Goal: Feedback & Contribution: Contribute content

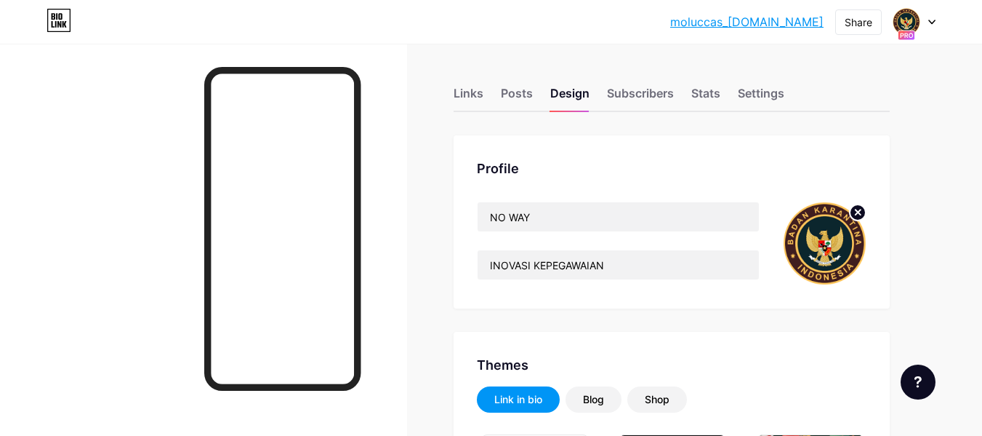
scroll to position [2459, 0]
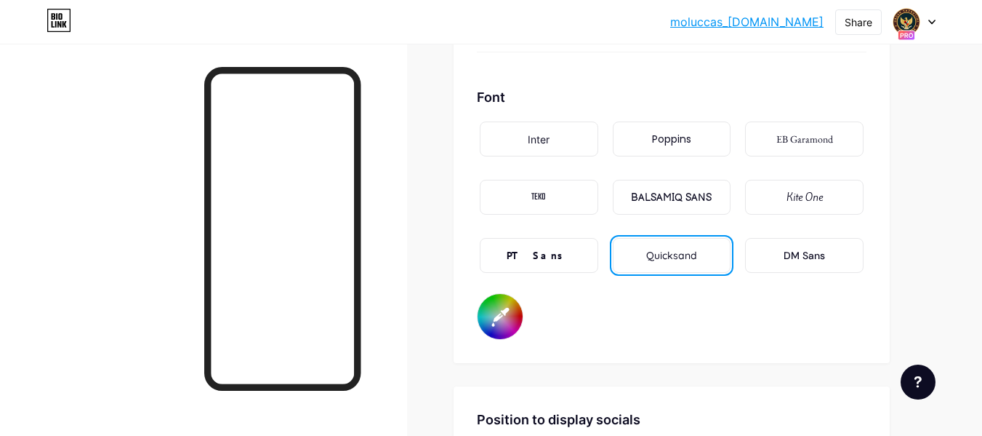
click at [935, 22] on icon at bounding box center [932, 22] width 7 height 5
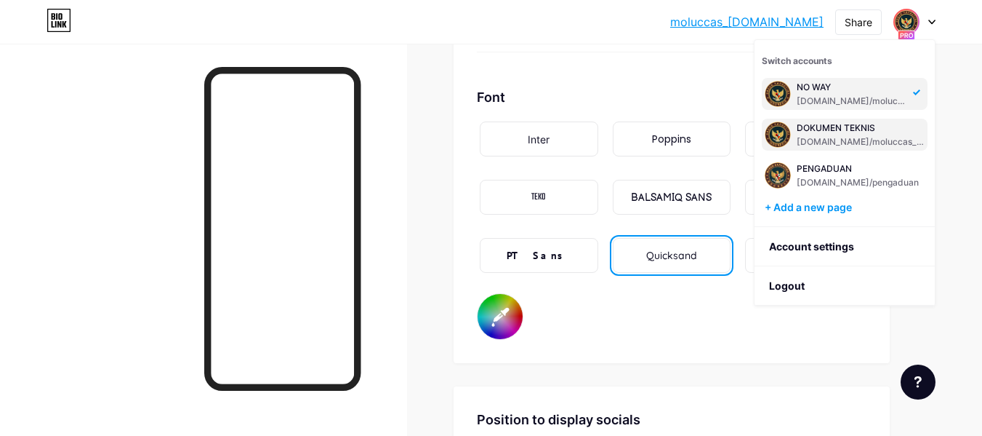
click at [833, 133] on div "DOKUMEN TEKNIS" at bounding box center [861, 128] width 128 height 12
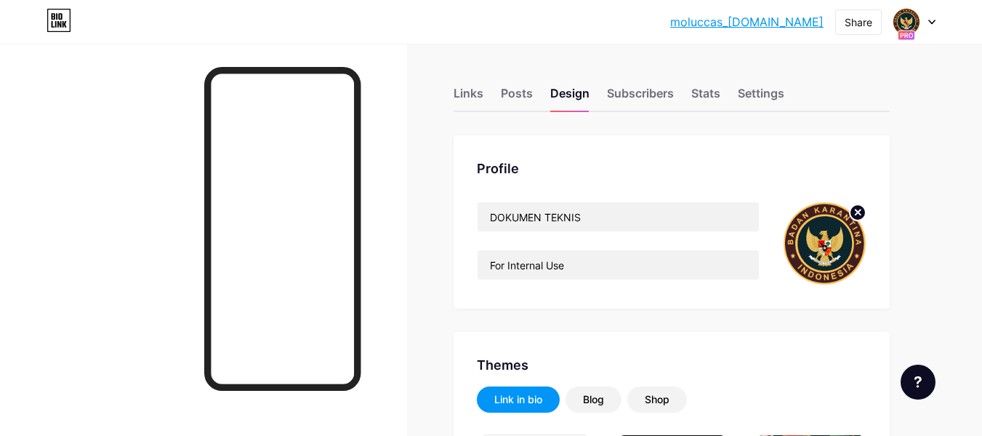
type input "#000000"
type input "#66f0d9"
click at [763, 18] on link "moluccas_[DOMAIN_NAME]" at bounding box center [747, 21] width 153 height 17
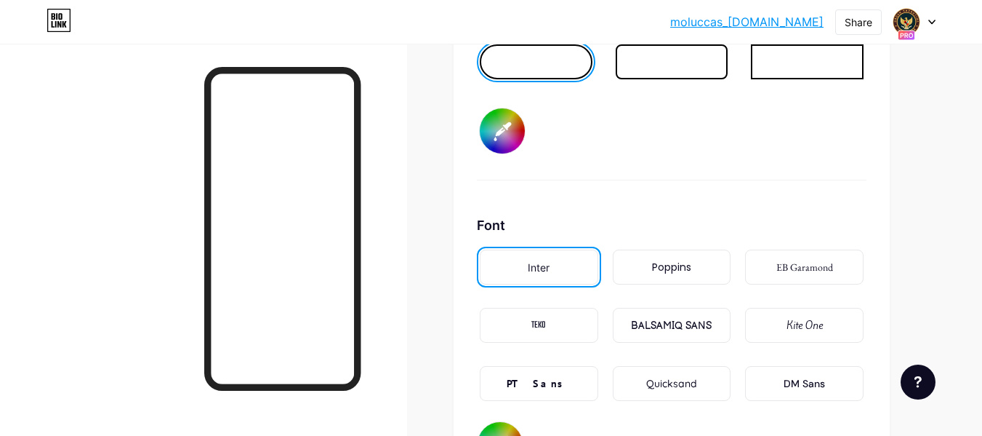
scroll to position [2400, 0]
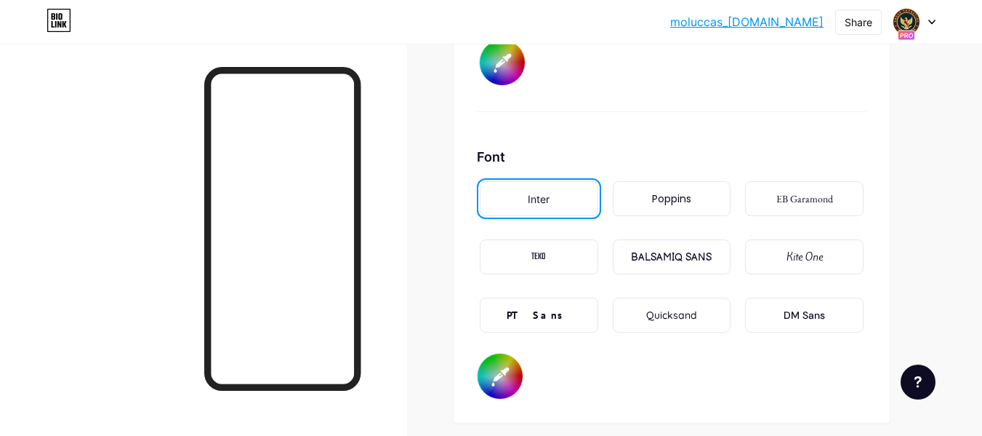
click at [494, 368] on input "#66f0d9" at bounding box center [500, 375] width 45 height 45
type input "#000000"
type input "#abf066"
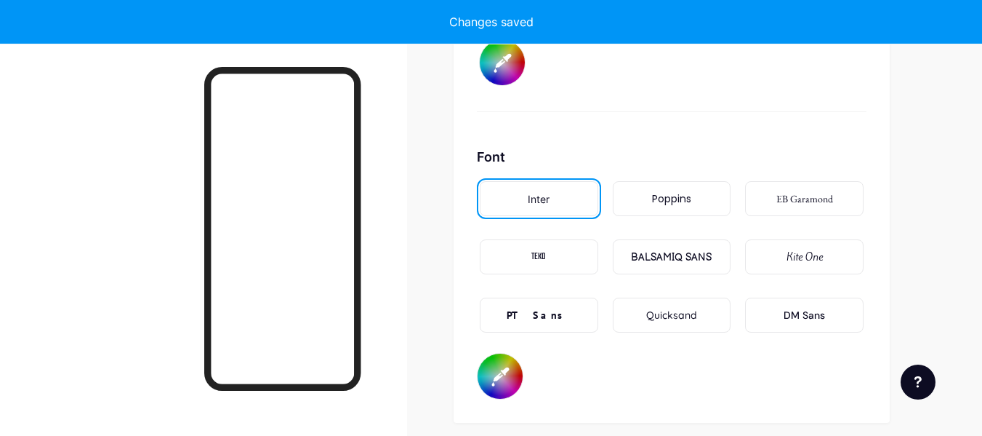
type input "#000000"
type input "#73c91d"
type input "#000000"
type input "#3b6f06"
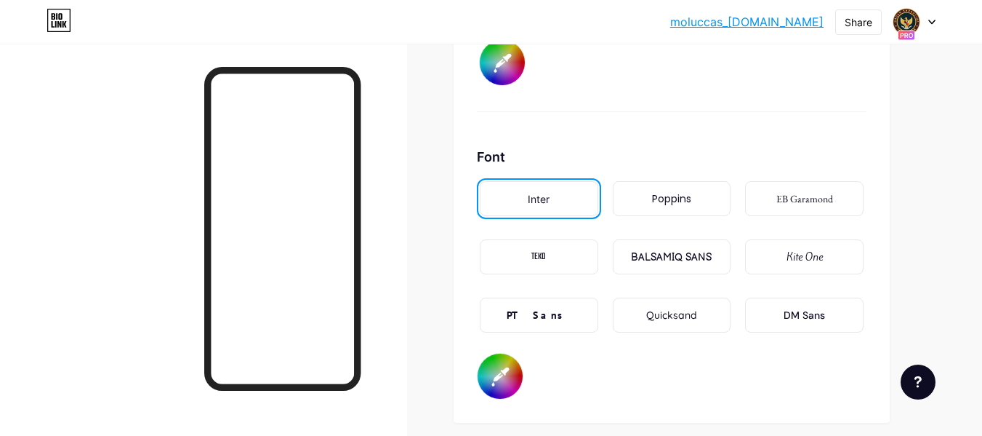
type input "#000000"
type input "#066f63"
type input "#000000"
type input "#56f0de"
type input "#000000"
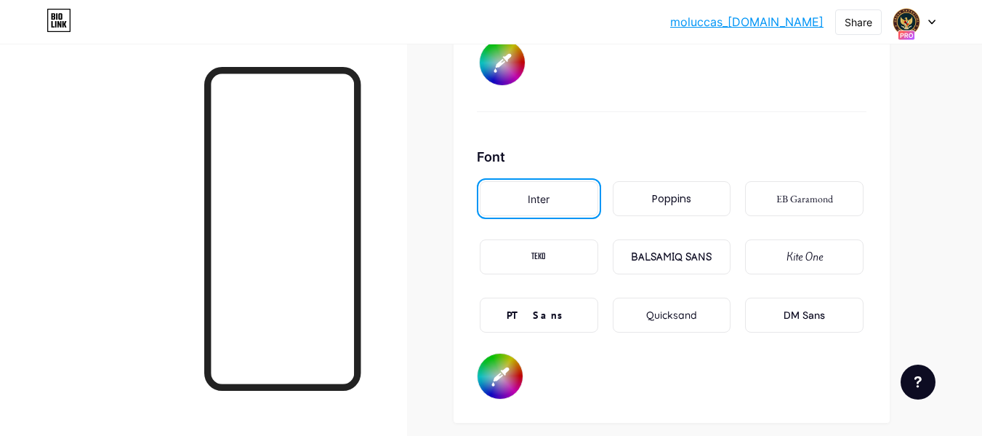
type input "#afded9"
type input "#000000"
type input "#a3f0e7"
type input "#000000"
type input "#efa3f0"
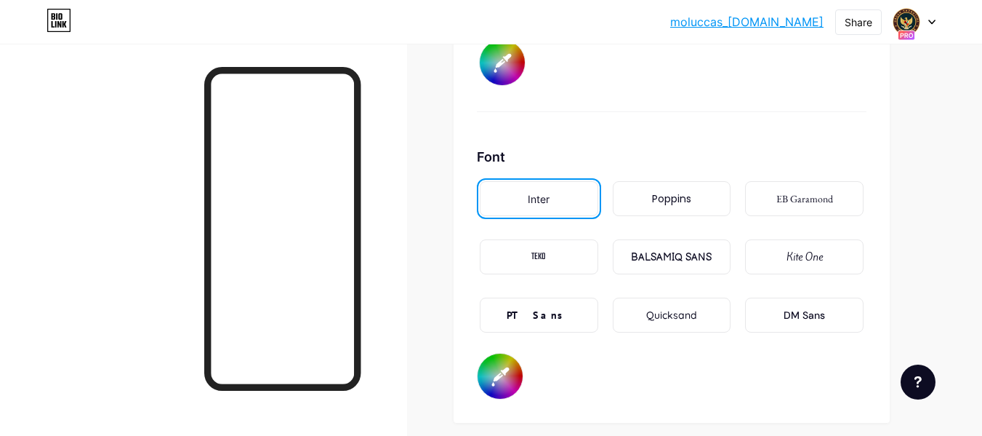
type input "#000000"
type input "#d376d5"
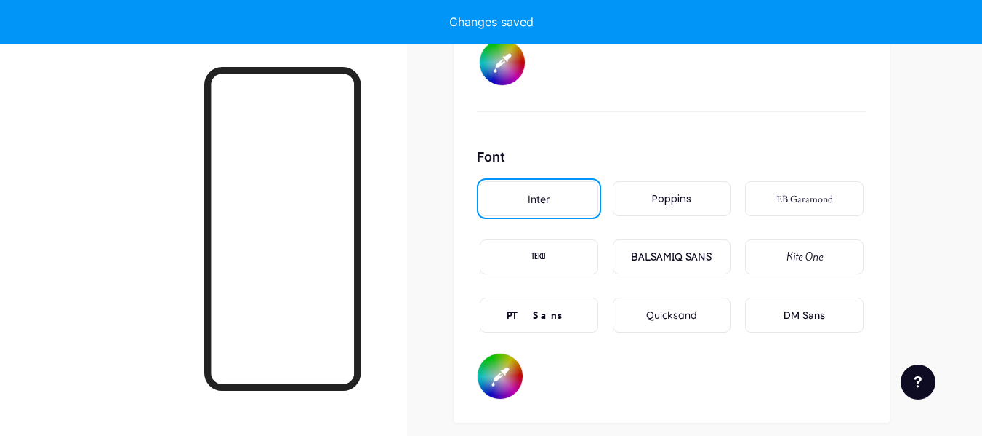
type input "#000000"
type input "#efa3f0"
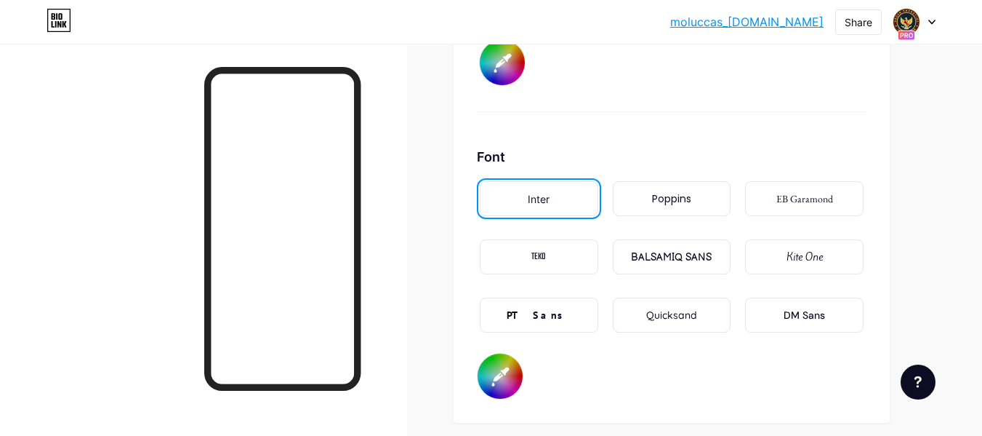
type input "#000000"
type input "#c39cc4"
type input "#000000"
type input "#a493a5"
type input "#000000"
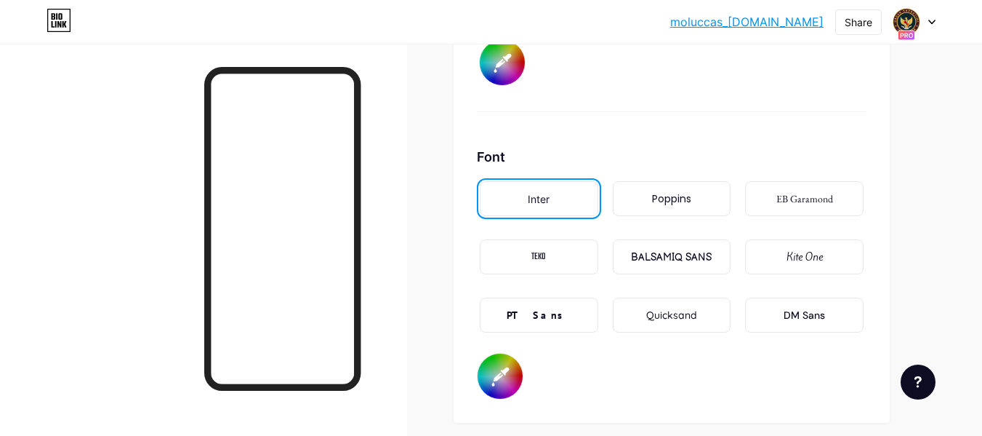
type input "#93a5a2"
type input "#000000"
type input "#7ec4b8"
type input "#000000"
type input "#c3e9e3"
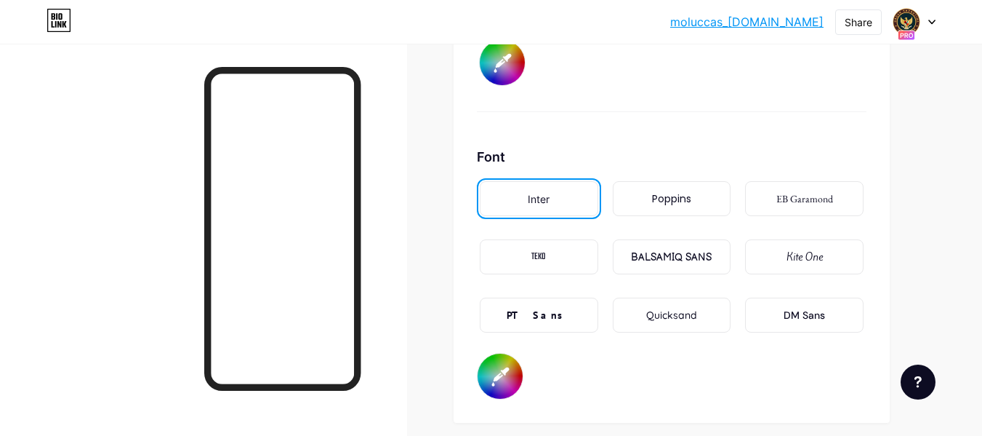
type input "#000000"
type input "#b1e2da"
type input "#000000"
type input "#b1e2da"
click at [787, 367] on div "Font Inter Poppins EB Garamond TEKO BALSAMIQ SANS Kite One PT Sans Quicksand DM…" at bounding box center [672, 273] width 390 height 252
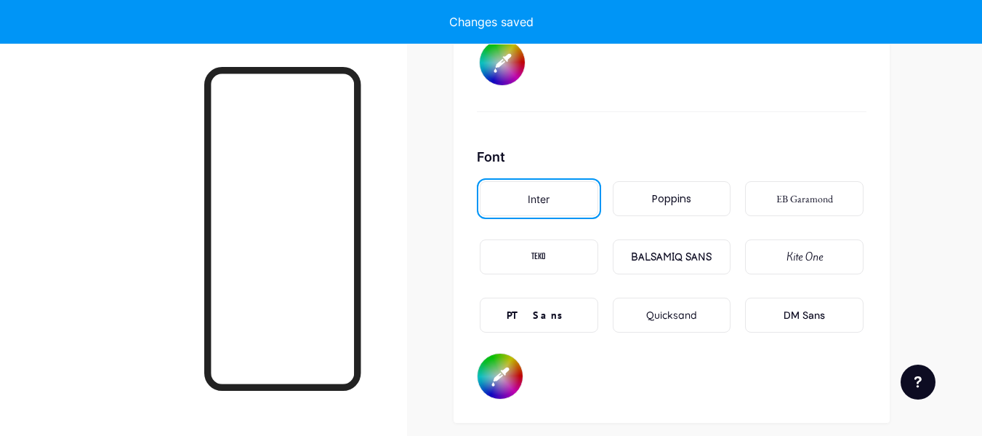
type input "#000000"
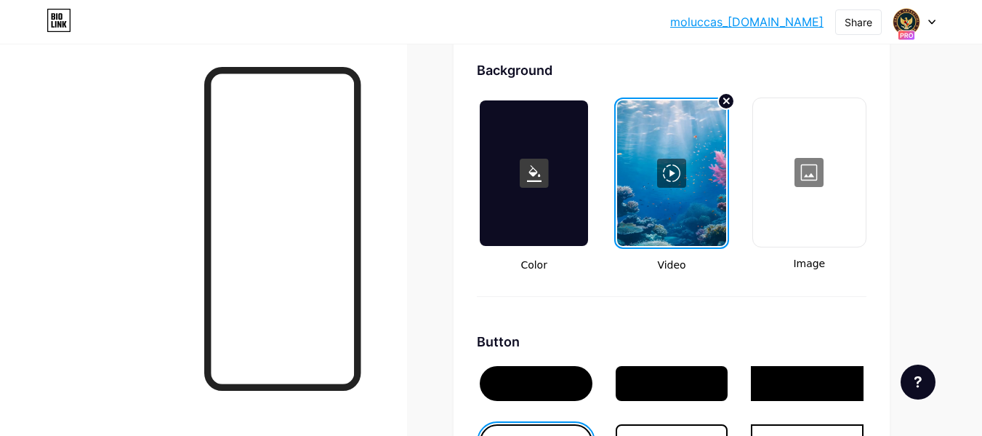
scroll to position [1878, 0]
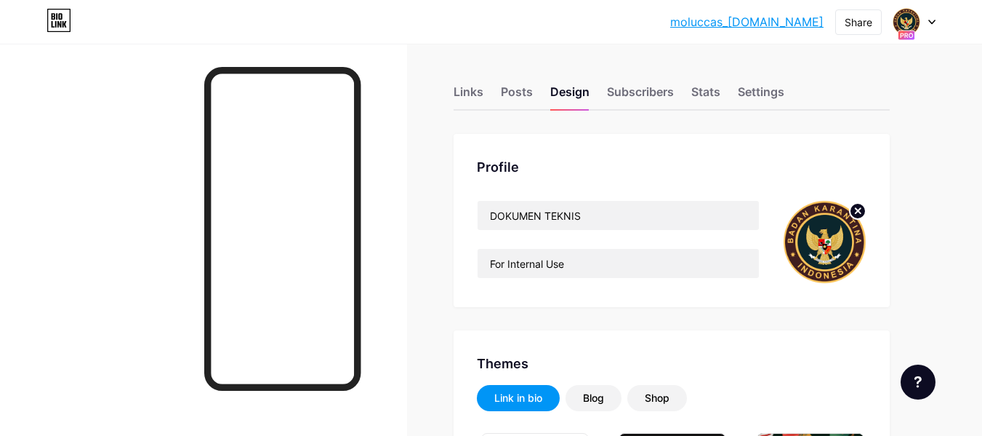
scroll to position [0, 0]
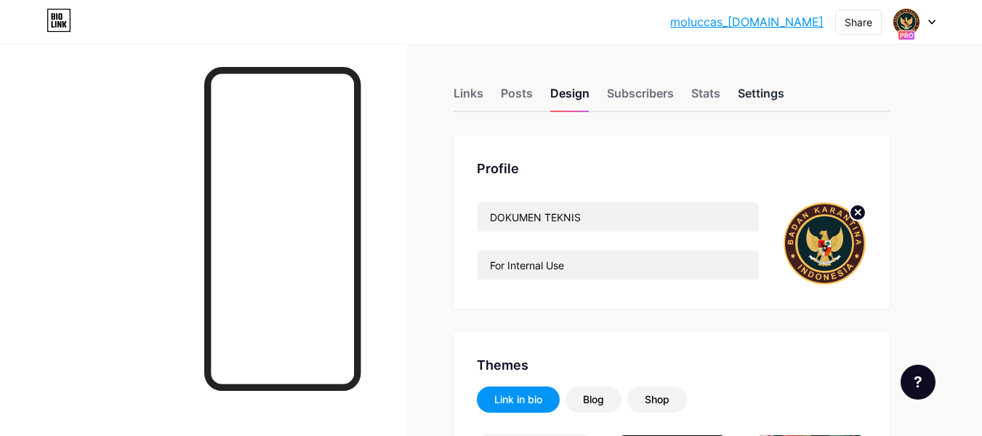
click at [753, 96] on div "Settings" at bounding box center [761, 97] width 47 height 26
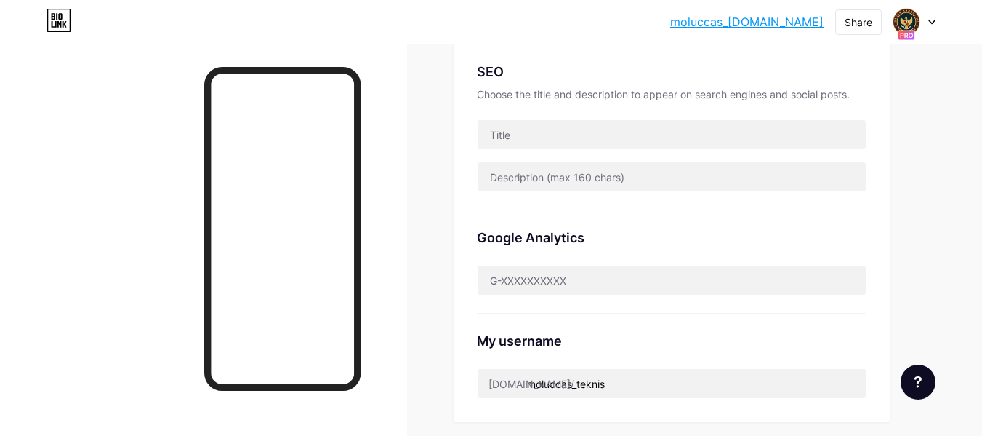
scroll to position [436, 0]
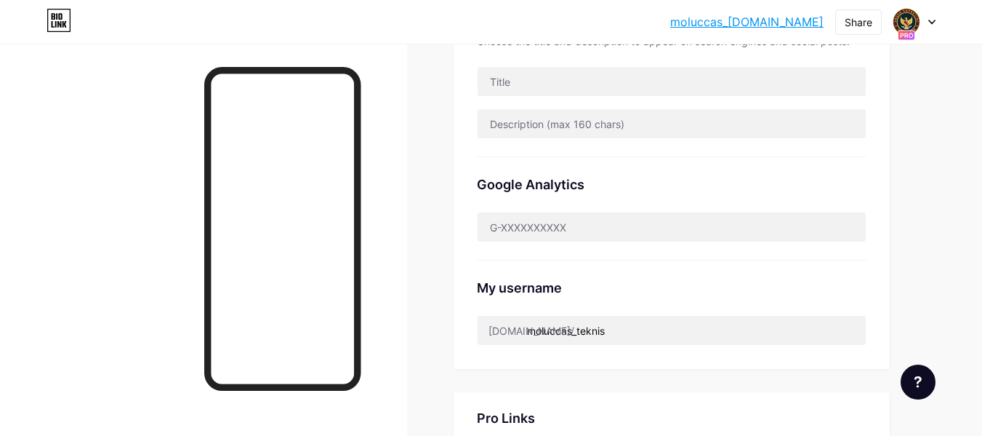
click at [541, 287] on div "My username" at bounding box center [672, 288] width 390 height 20
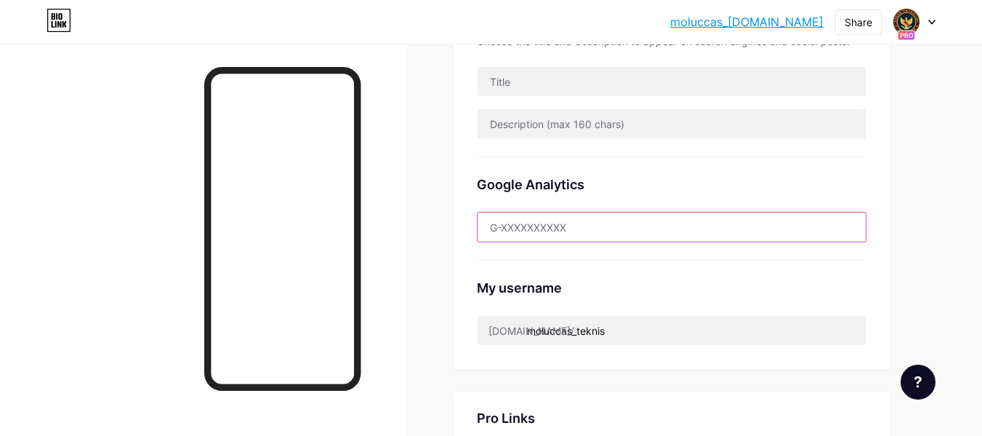
click at [541, 225] on input "text" at bounding box center [672, 226] width 388 height 29
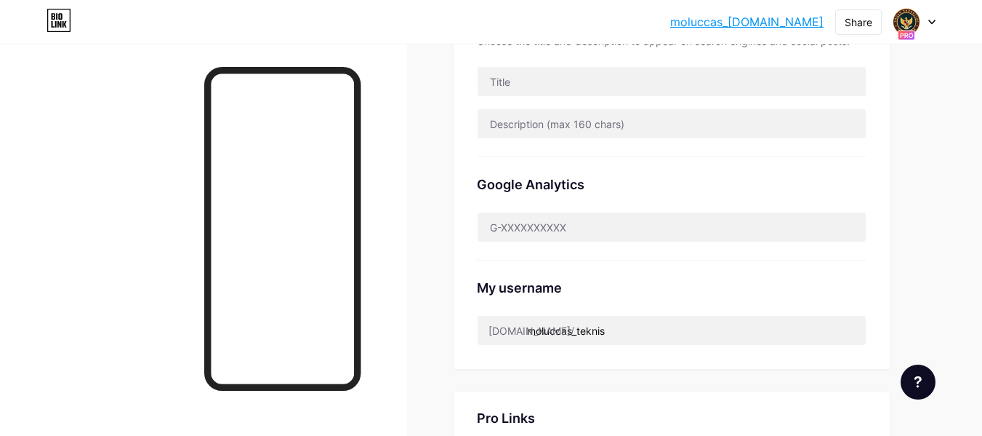
click at [640, 272] on div "My username bio.link/ moluccas_teknis" at bounding box center [672, 302] width 390 height 85
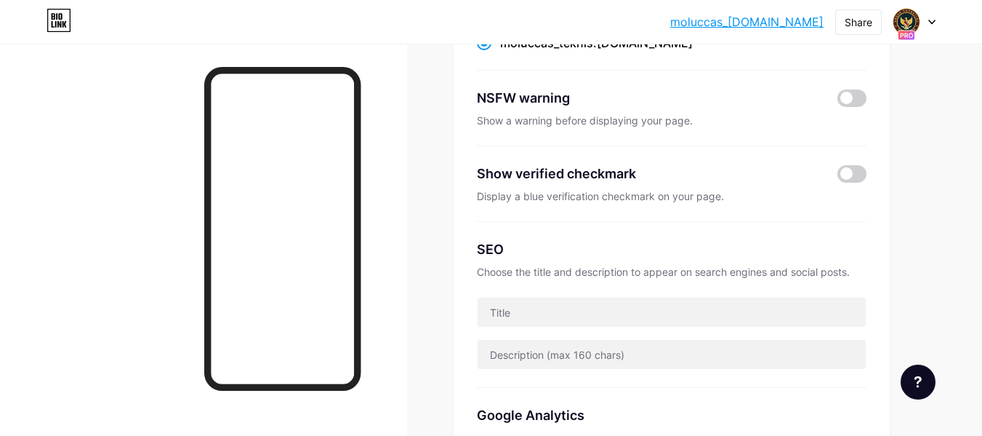
scroll to position [207, 0]
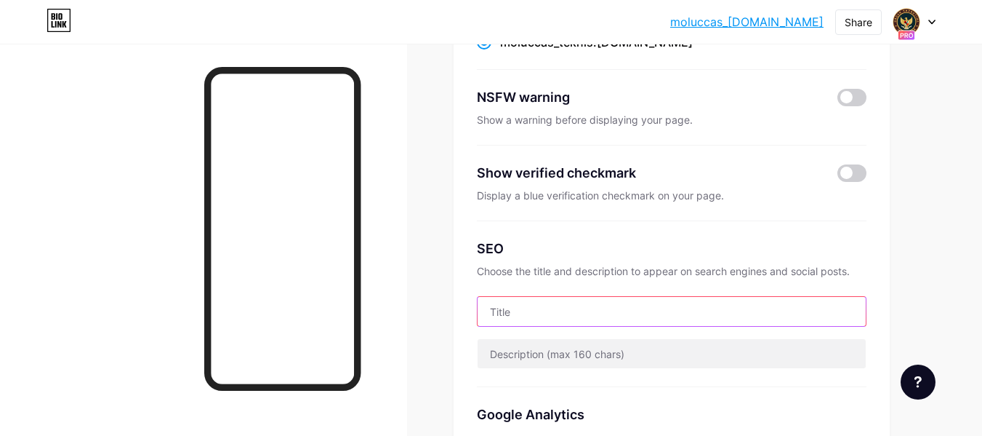
click at [581, 314] on input "text" at bounding box center [672, 311] width 388 height 29
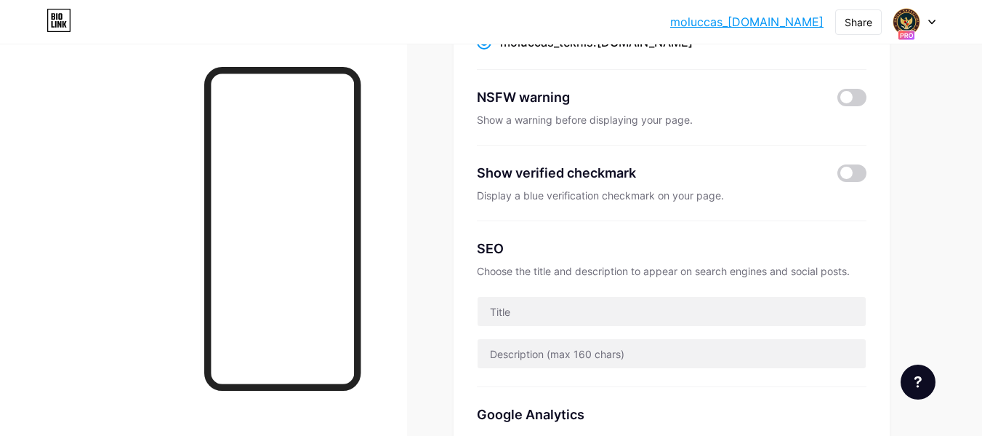
click at [471, 225] on div "Preferred link This is an aesthetic choice. Both links are usable. bio.link/ mo…" at bounding box center [672, 264] width 436 height 670
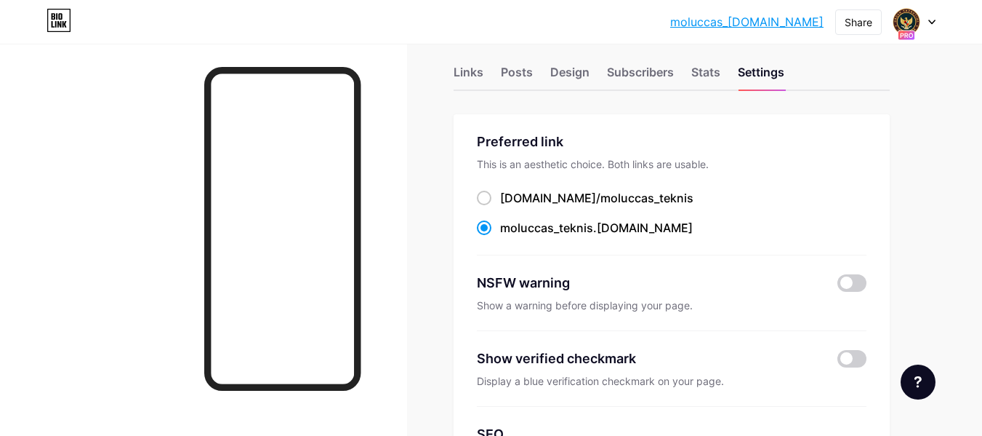
scroll to position [0, 0]
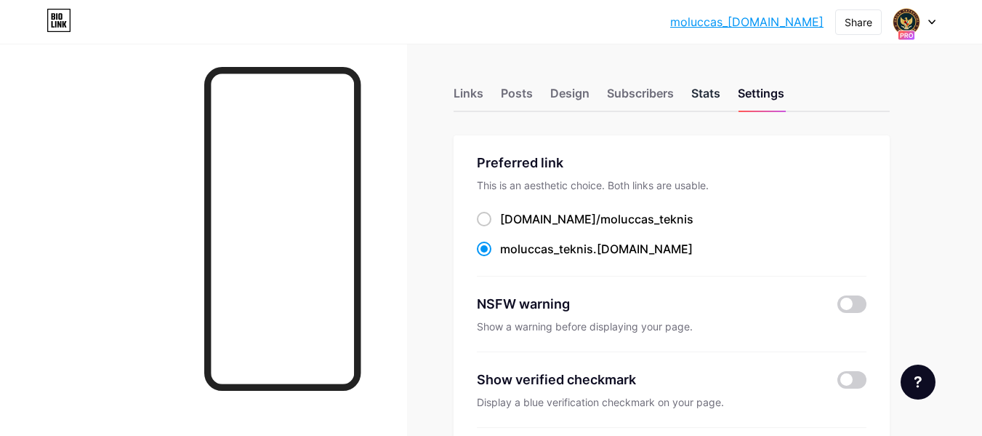
click at [702, 95] on div "Stats" at bounding box center [706, 97] width 29 height 26
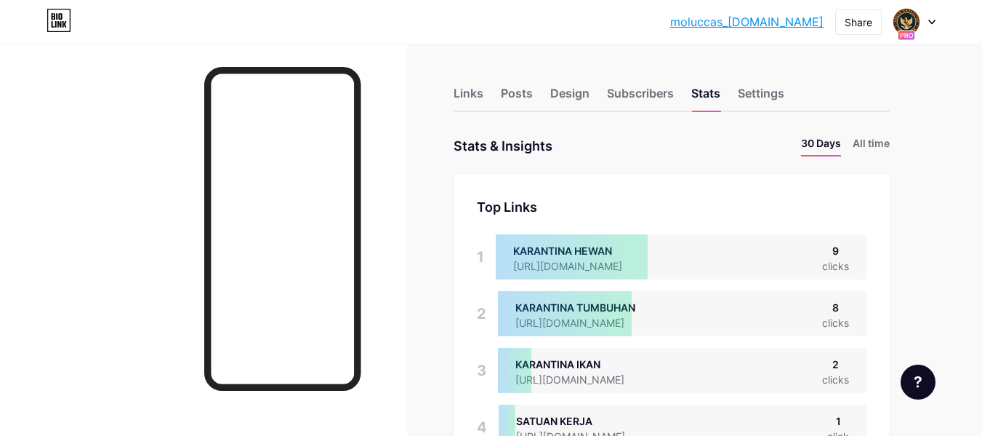
scroll to position [436, 982]
click at [752, 209] on div "Top Links" at bounding box center [672, 207] width 390 height 20
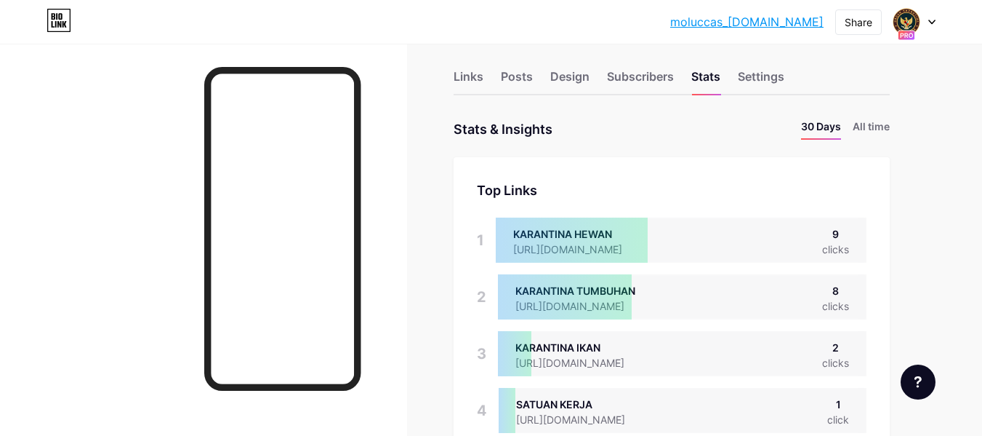
scroll to position [0, 0]
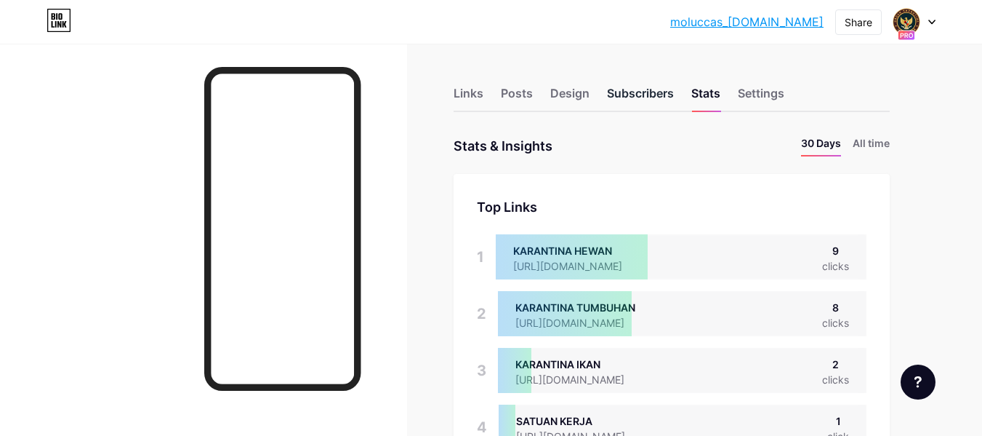
click at [637, 90] on div "Subscribers" at bounding box center [640, 97] width 67 height 26
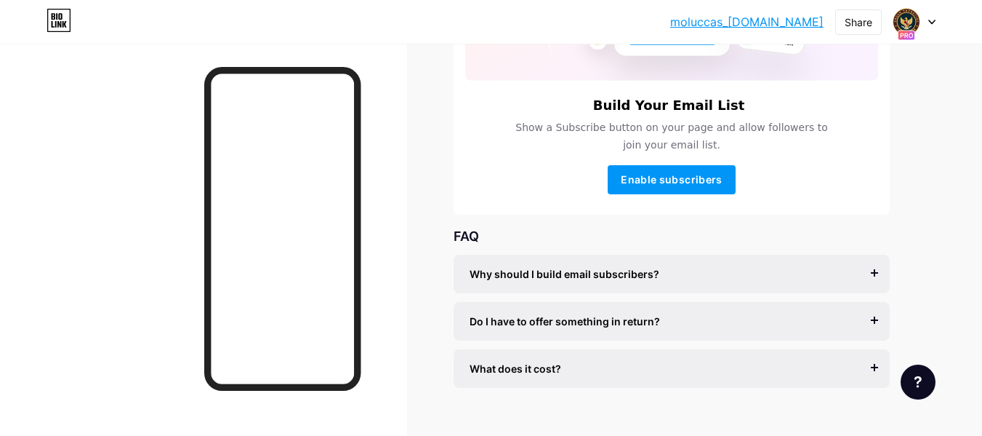
scroll to position [259, 0]
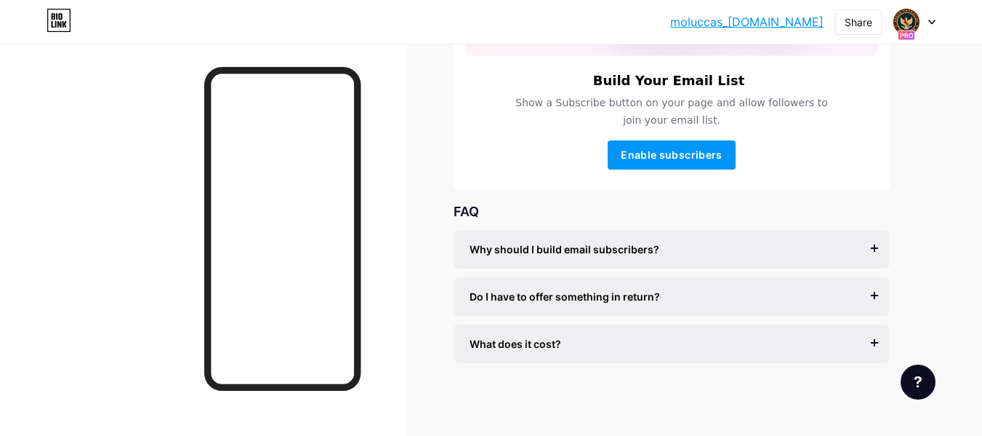
click at [594, 254] on span "Why should I build email subscribers?" at bounding box center [565, 248] width 190 height 15
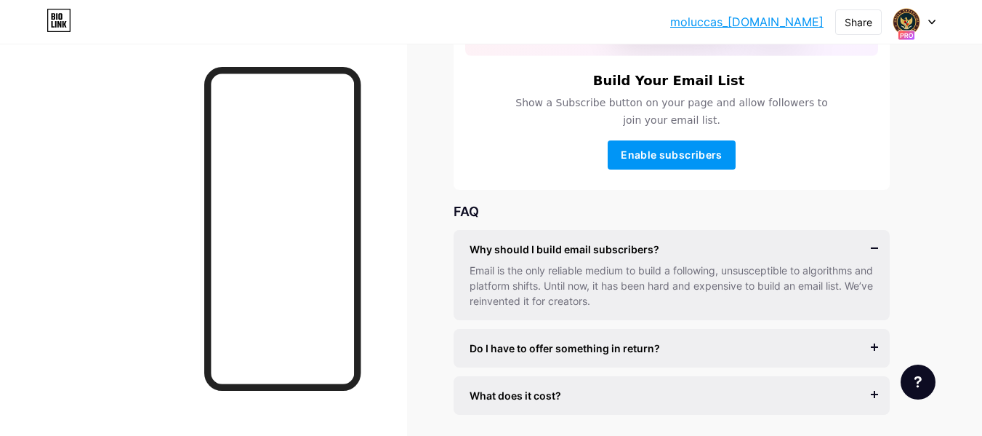
click at [594, 352] on span "Do I have to offer something in return?" at bounding box center [565, 347] width 191 height 15
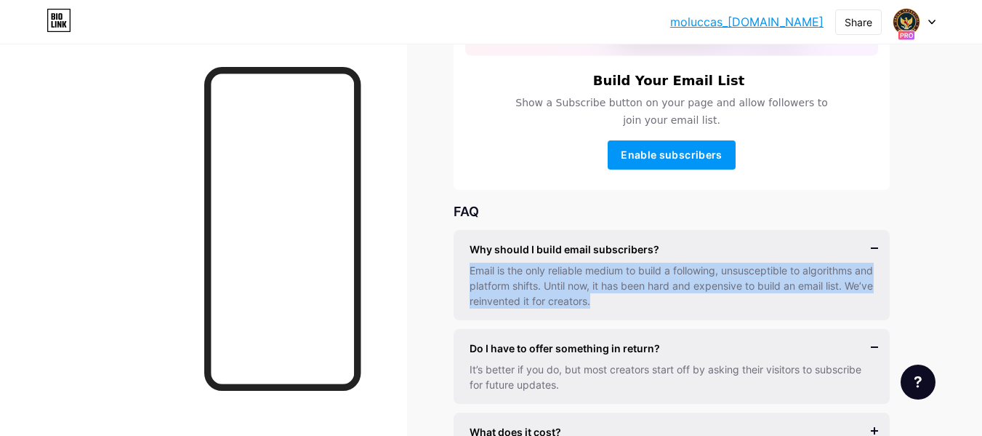
drag, startPoint x: 473, startPoint y: 270, endPoint x: 623, endPoint y: 303, distance: 153.3
click at [623, 303] on div "Email is the only reliable medium to build a following, unsusceptible to algori…" at bounding box center [672, 286] width 404 height 46
copy div "Email is the only reliable medium to build a following, unsusceptible to algori…"
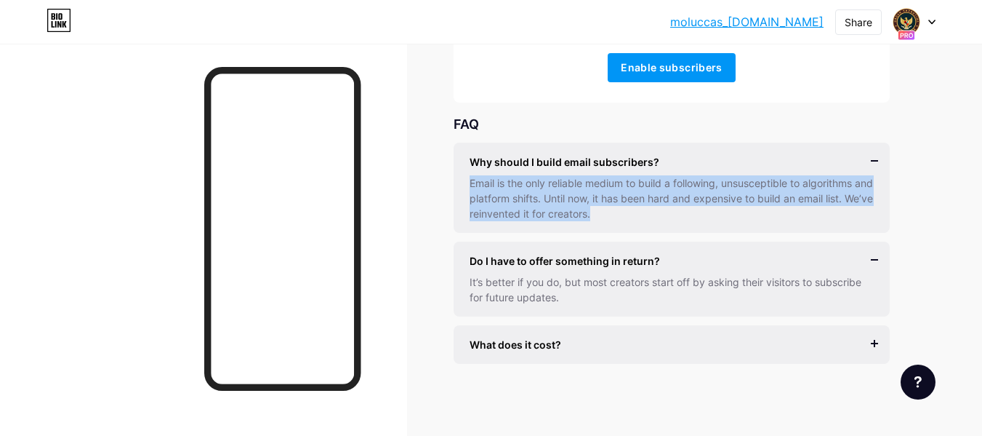
scroll to position [347, 0]
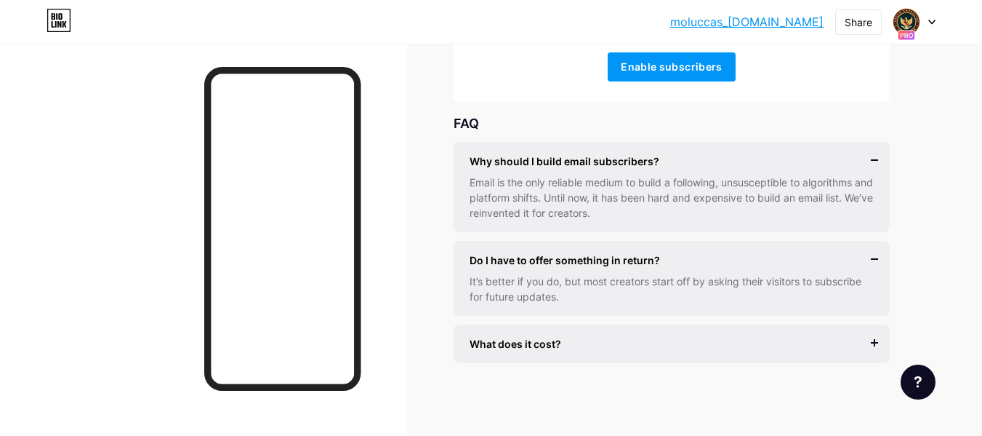
click at [537, 296] on div "It’s better if you do, but most creators start off by asking their visitors to …" at bounding box center [672, 288] width 404 height 31
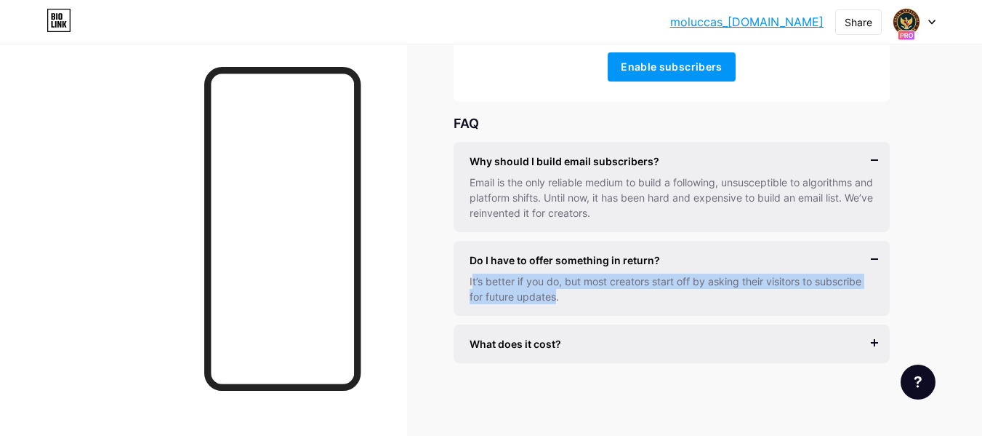
drag, startPoint x: 471, startPoint y: 279, endPoint x: 558, endPoint y: 307, distance: 90.8
click at [558, 307] on div "Do I have to offer something in return? It’s better if you do, but most creator…" at bounding box center [672, 278] width 436 height 75
copy div "t’s better if you do, but most creators start off by asking their visitors to s…"
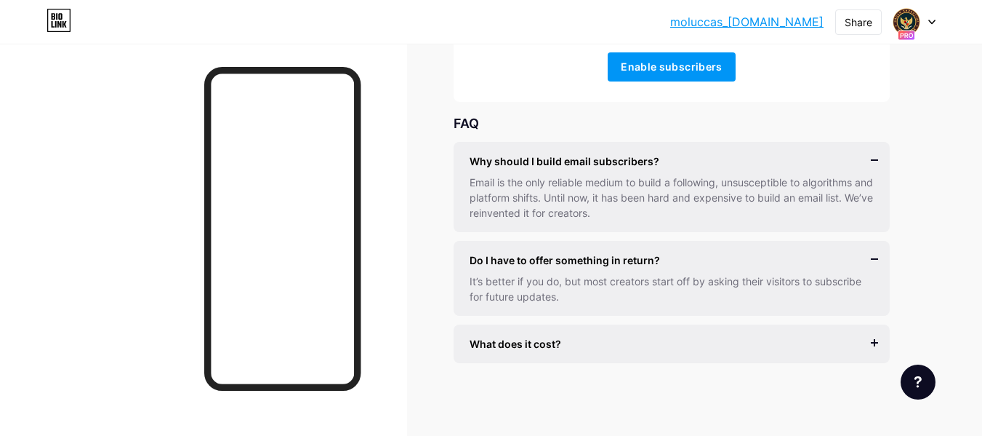
click at [566, 342] on div "What does it cost?" at bounding box center [672, 343] width 404 height 15
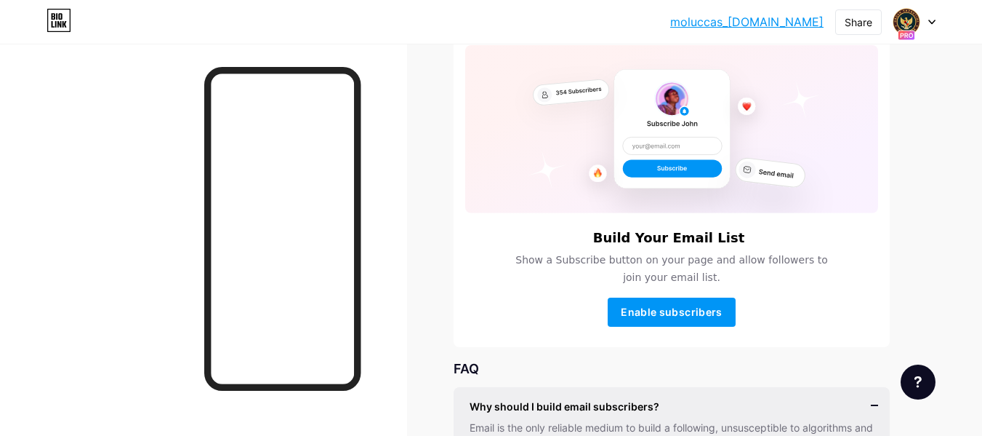
scroll to position [0, 0]
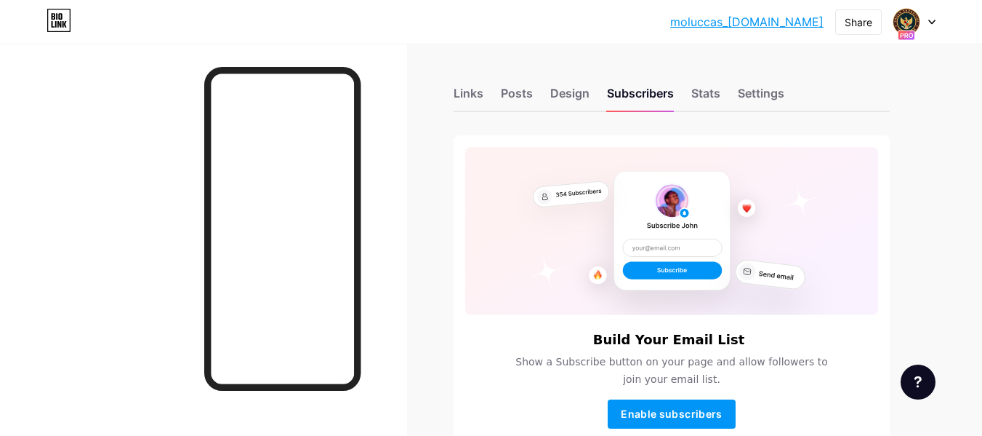
click at [651, 271] on rect at bounding box center [672, 270] width 99 height 17
click at [572, 96] on div "Design" at bounding box center [570, 97] width 39 height 26
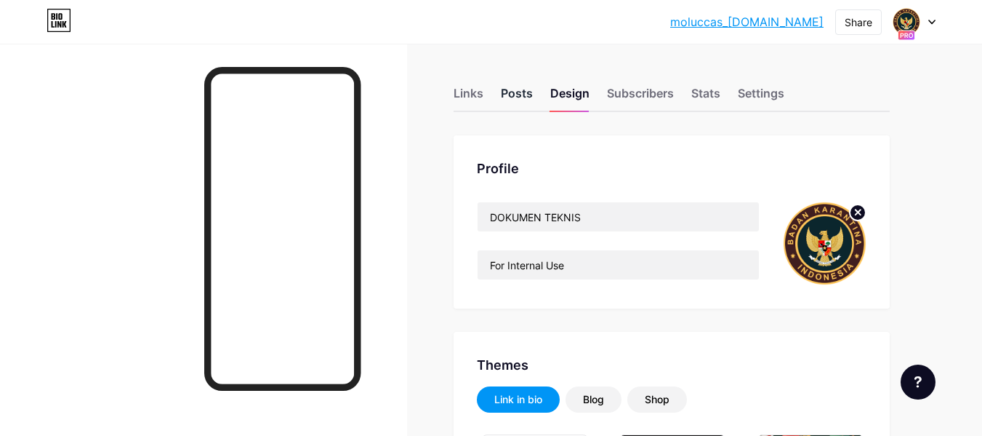
type input "#000000"
type input "#b1e2da"
click at [524, 92] on div "Posts" at bounding box center [517, 97] width 32 height 26
click at [520, 92] on div "Posts" at bounding box center [517, 97] width 32 height 26
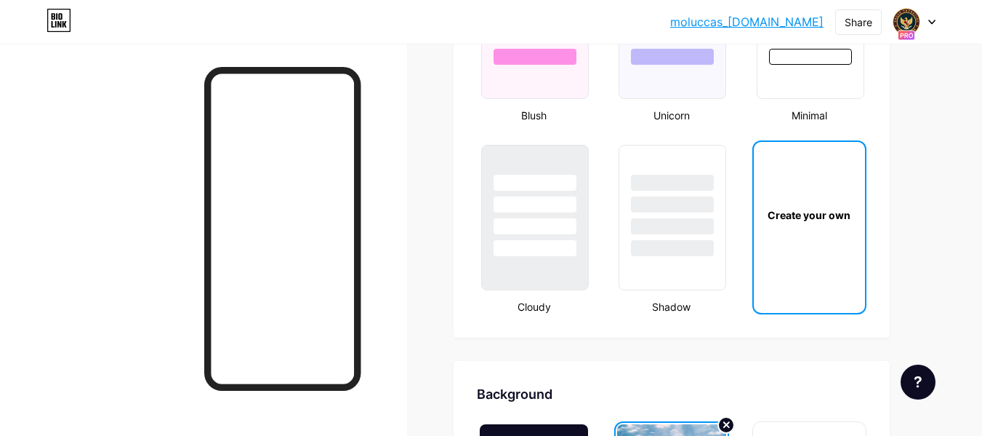
scroll to position [1644, 0]
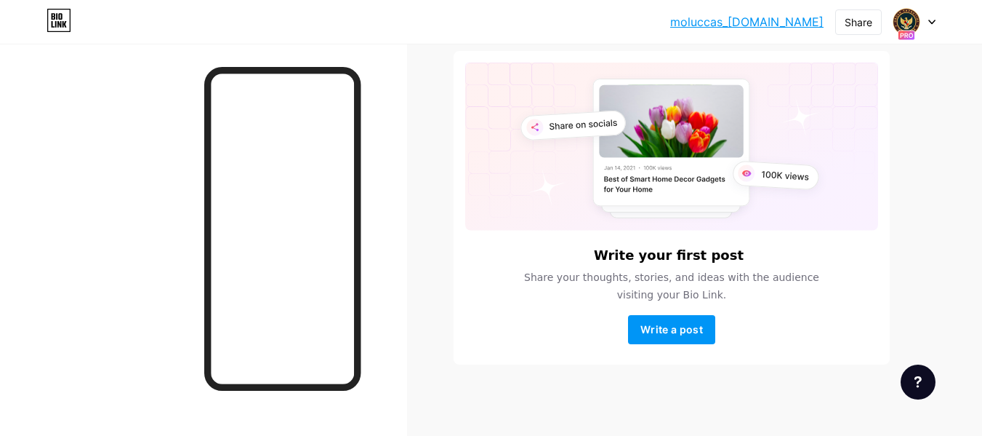
scroll to position [86, 0]
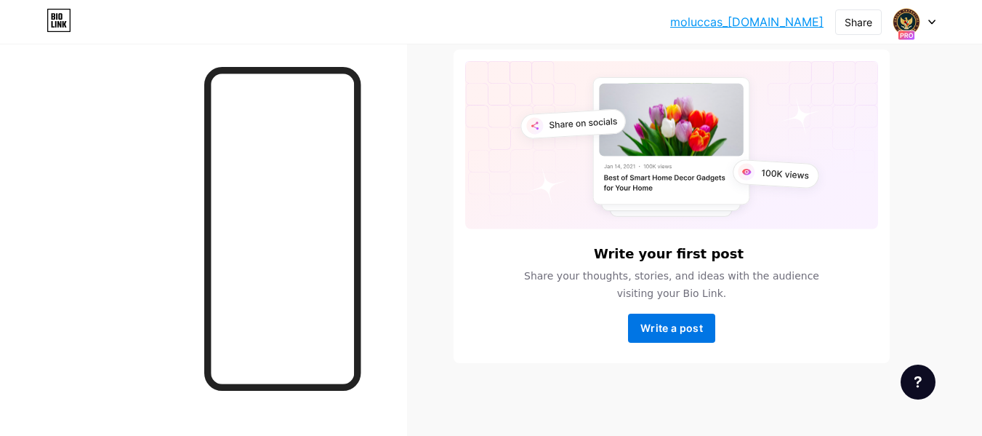
click at [673, 327] on span "Write a post" at bounding box center [672, 327] width 63 height 12
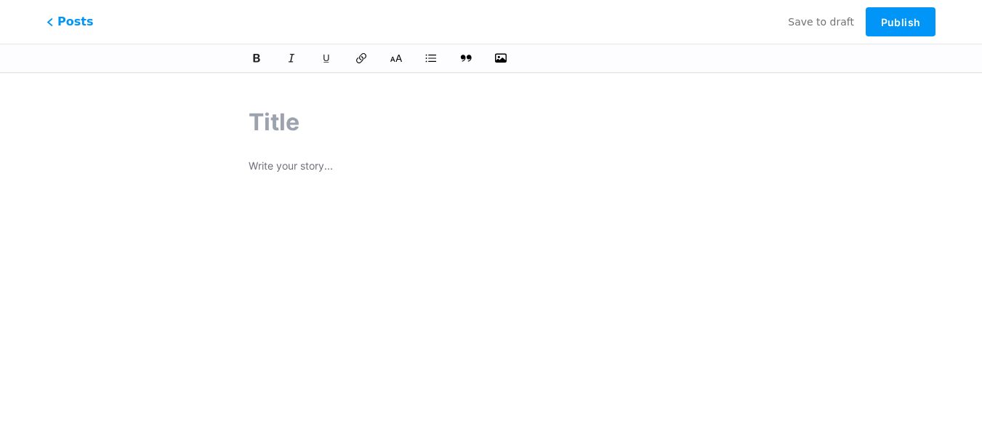
click at [261, 173] on p at bounding box center [491, 167] width 485 height 20
click at [267, 130] on input "text" at bounding box center [491, 122] width 485 height 35
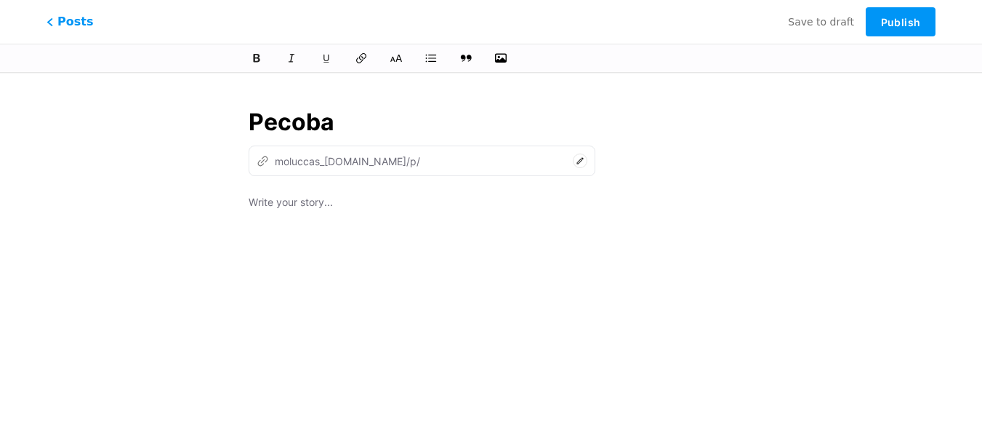
type input "Pecobaa"
type input "pecobaa"
type input "Pecobaan"
type input "pecobaan"
type input "Pecobaan"
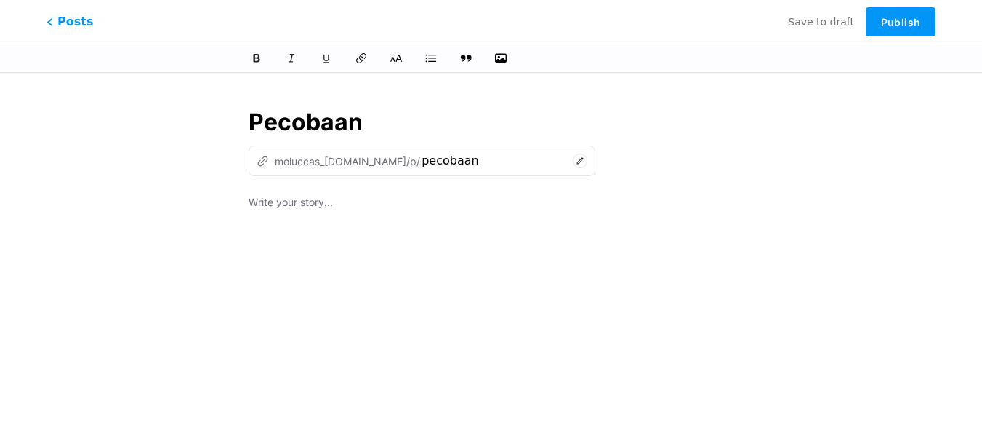
click at [311, 206] on p at bounding box center [491, 203] width 485 height 20
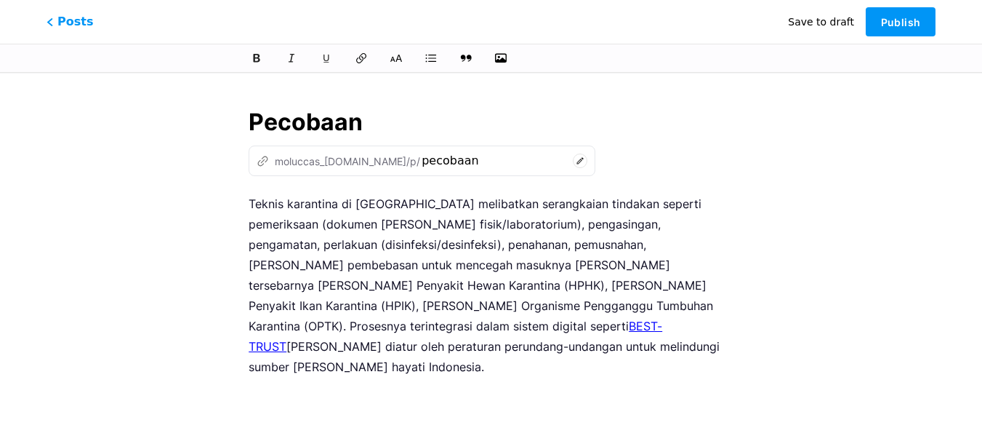
click at [828, 23] on span "Save to draft" at bounding box center [821, 22] width 66 height 12
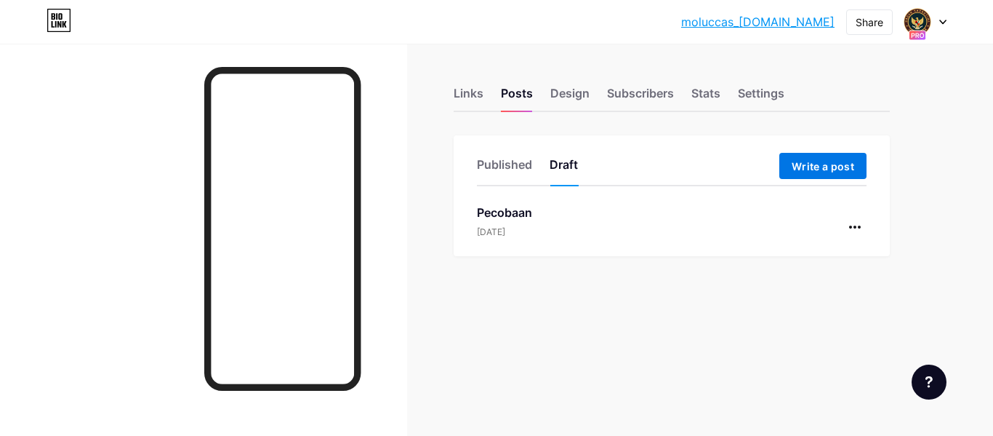
click at [817, 165] on span "Write a post" at bounding box center [823, 166] width 63 height 12
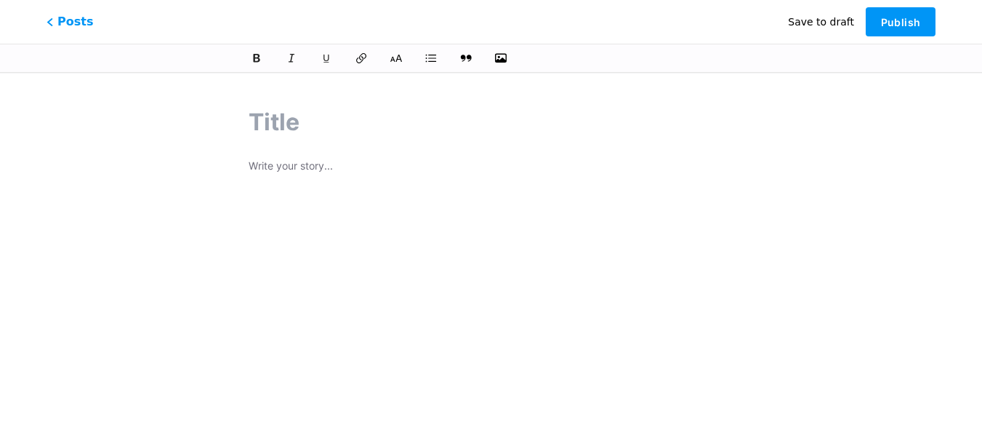
click at [817, 17] on span "Save to draft" at bounding box center [821, 22] width 66 height 12
click at [49, 20] on icon at bounding box center [48, 21] width 4 height 7
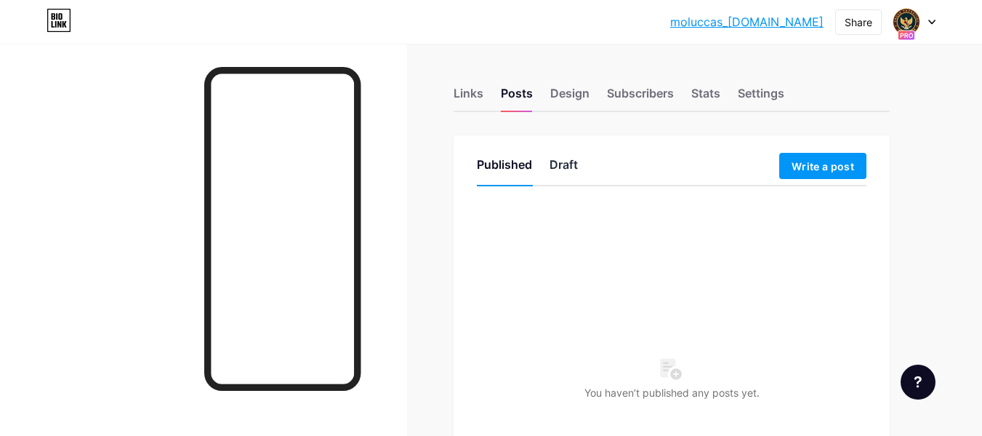
click at [567, 160] on div "Draft" at bounding box center [564, 169] width 28 height 26
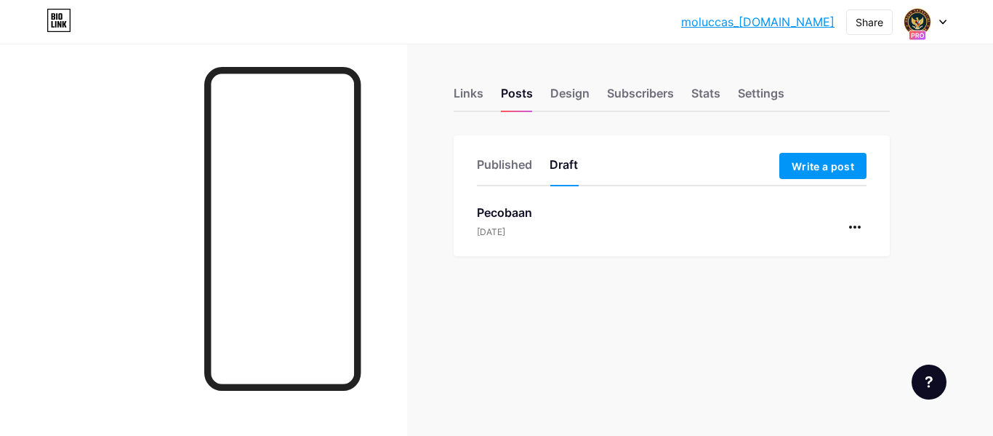
click at [497, 209] on div "Pecobaan" at bounding box center [504, 212] width 55 height 17
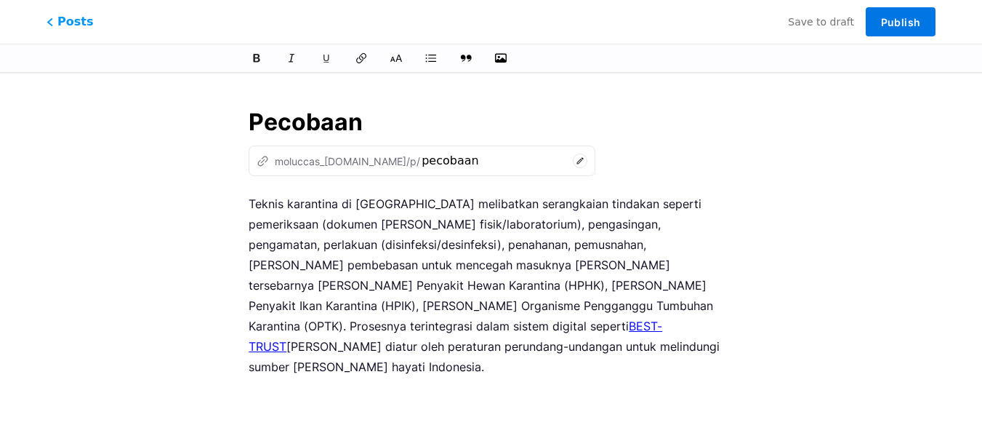
click at [897, 15] on button "Publish" at bounding box center [901, 21] width 70 height 29
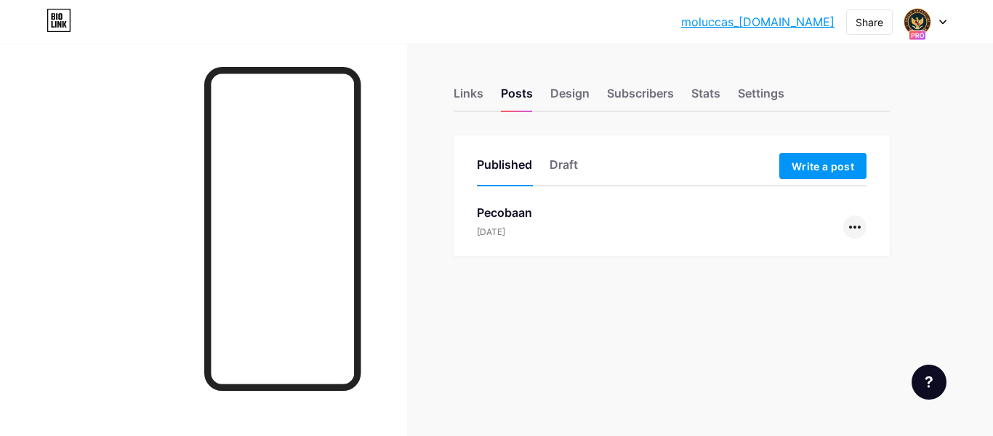
click at [860, 231] on div at bounding box center [855, 226] width 23 height 23
click at [821, 323] on li "Edit" at bounding box center [810, 320] width 111 height 30
